Goal: Information Seeking & Learning: Understand process/instructions

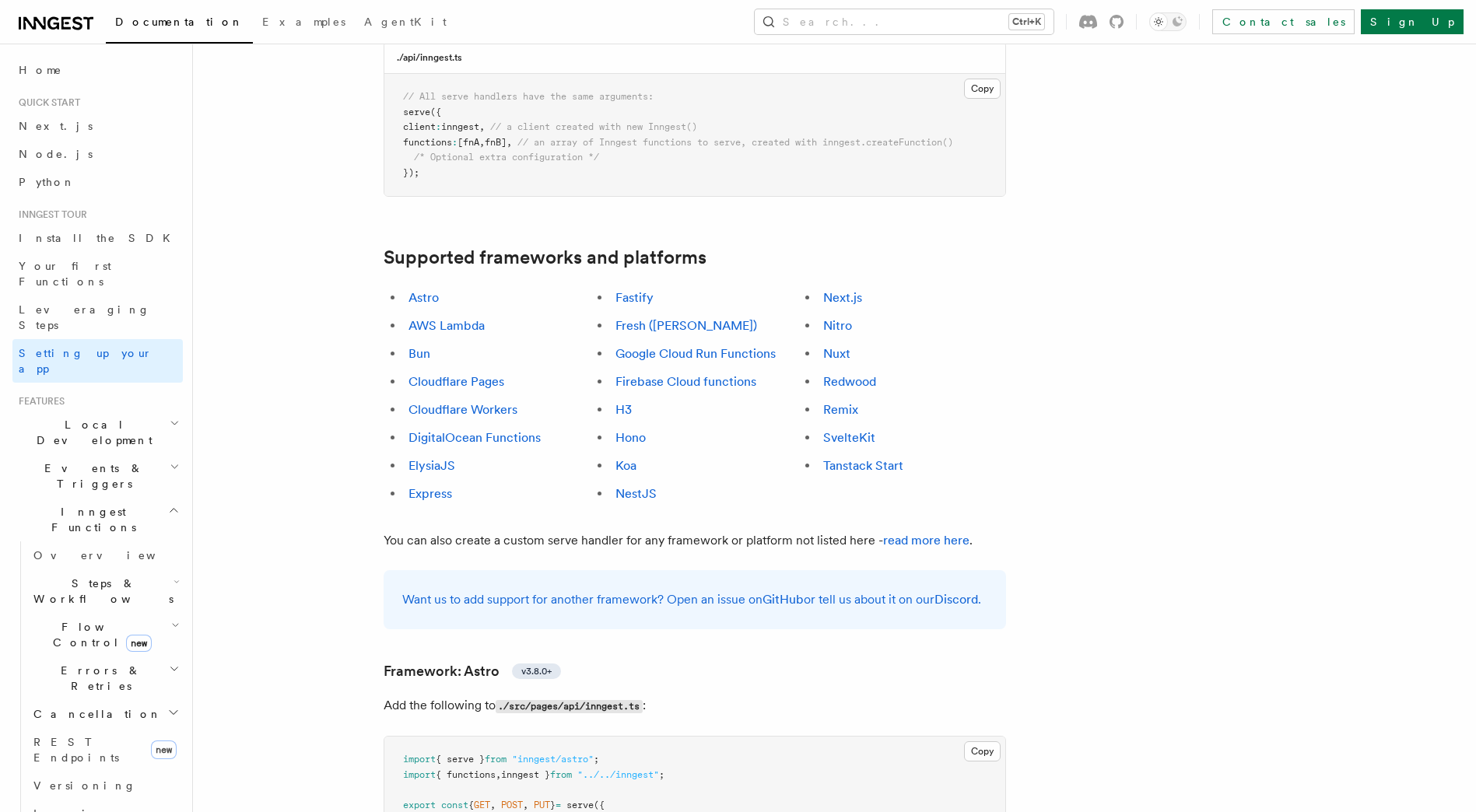
scroll to position [757, 0]
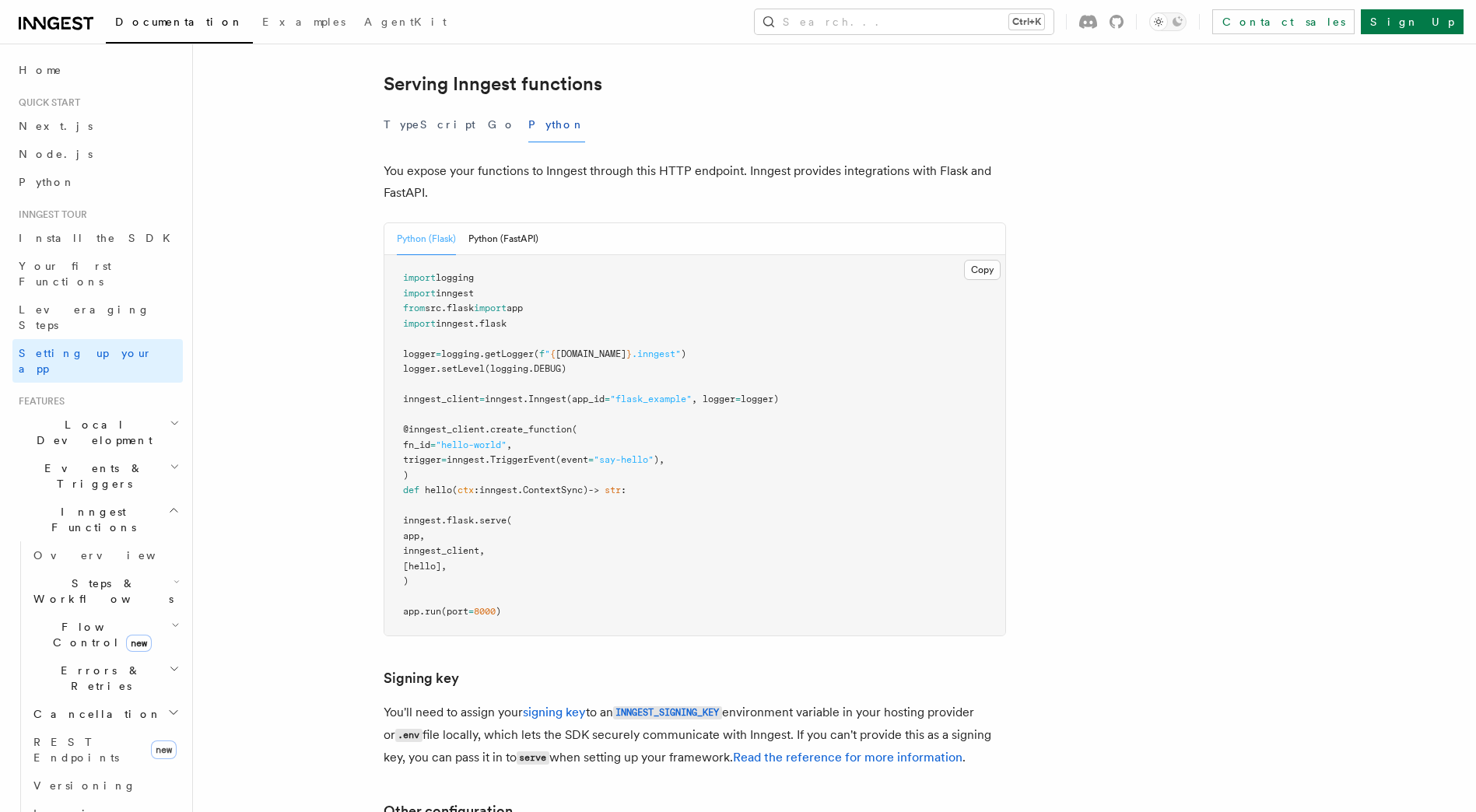
scroll to position [554, 0]
click at [986, 261] on button "Copy Copied" at bounding box center [982, 271] width 36 height 20
click at [968, 261] on button "Copy Copied" at bounding box center [982, 271] width 36 height 20
click at [1342, 328] on article "Inngest tour Setting up your Inngest app With Inngest, you define functions or …" at bounding box center [794, 446] width 1152 height 1863
click at [508, 225] on button "Python (FastAPI)" at bounding box center [503, 241] width 70 height 32
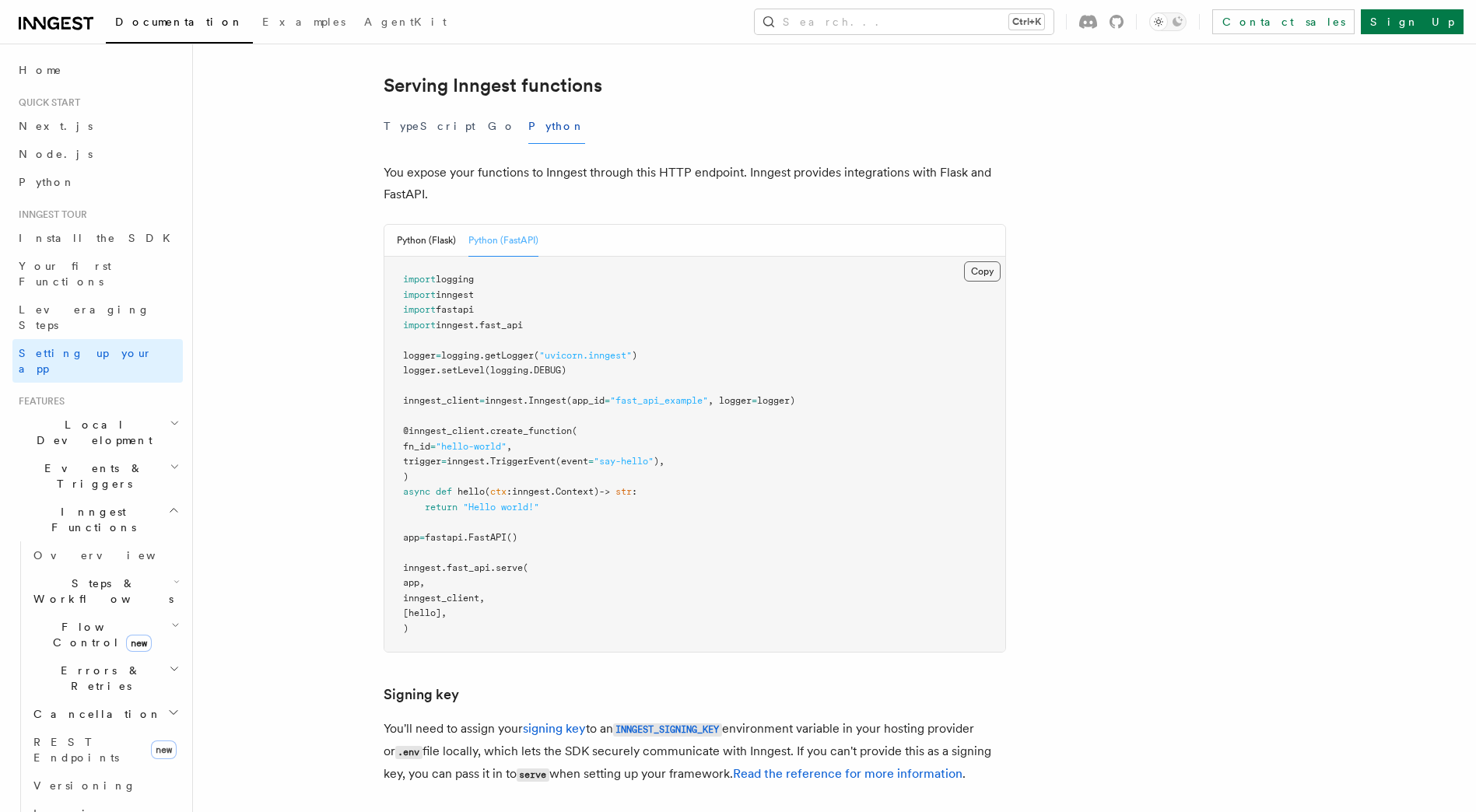
click at [985, 261] on button "Copy Copied" at bounding box center [982, 271] width 36 height 20
click at [1399, 284] on div "Inngest tour Setting up your Inngest app With Inngest, you define functions or …" at bounding box center [819, 418] width 1252 height 1946
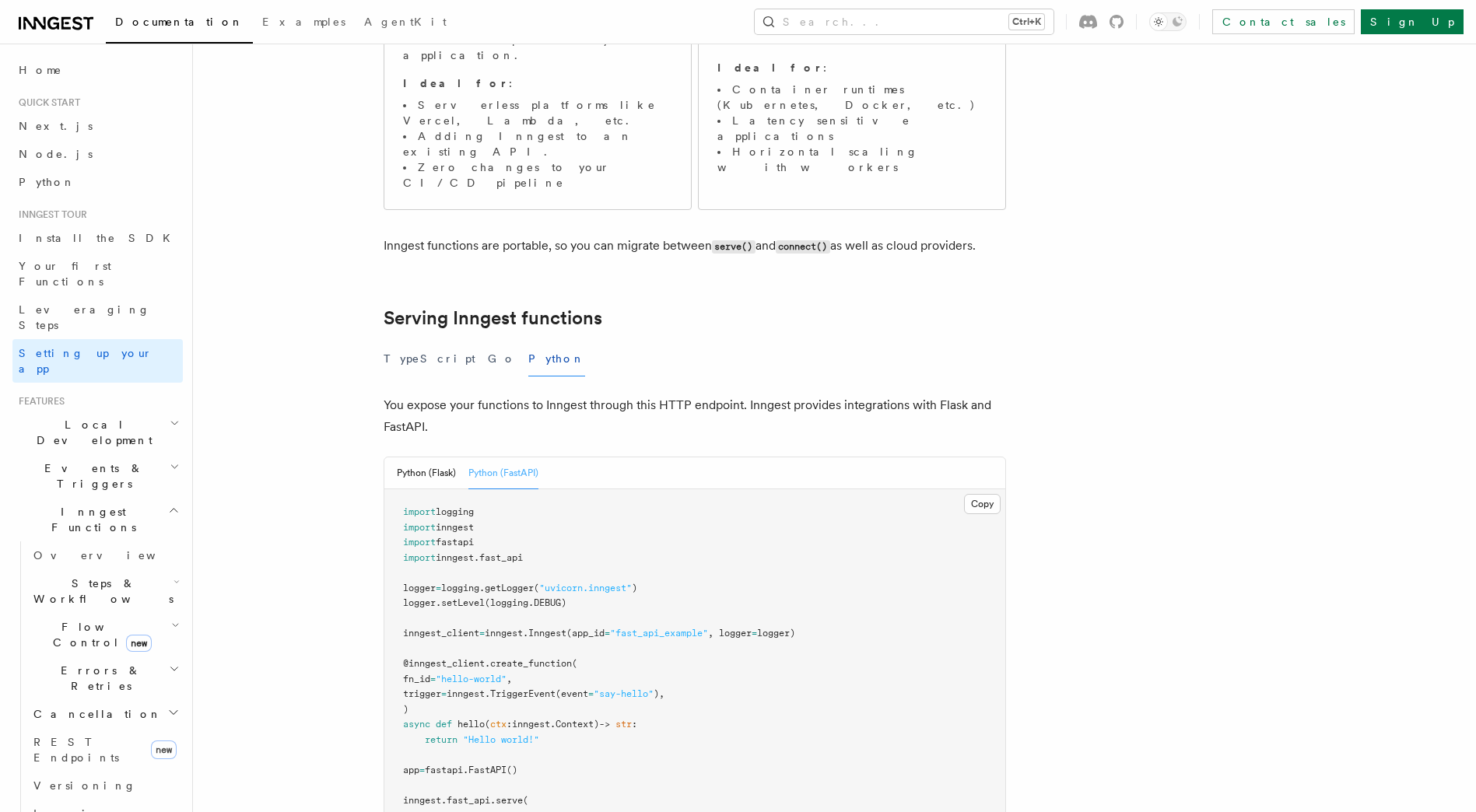
scroll to position [320, 0]
drag, startPoint x: 383, startPoint y: 351, endPoint x: 425, endPoint y: 350, distance: 42.0
click at [425, 395] on p "You expose your functions to Inngest through this HTTP endpoint. Inngest provid…" at bounding box center [695, 417] width 622 height 43
copy p "FastAPI"
